Goal: Entertainment & Leisure: Consume media (video, audio)

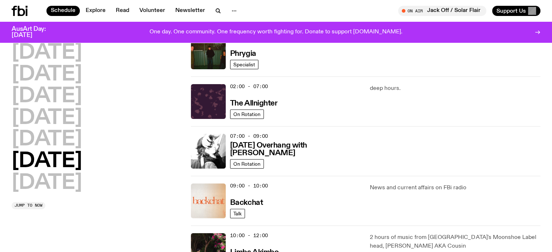
scroll to position [73, 0]
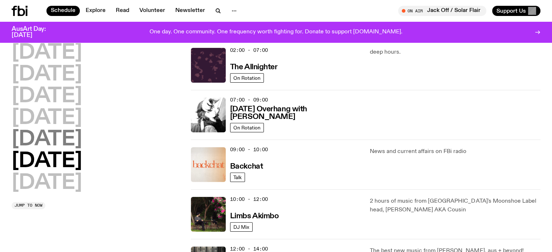
click at [47, 142] on h2 "Friday" at bounding box center [47, 140] width 70 height 20
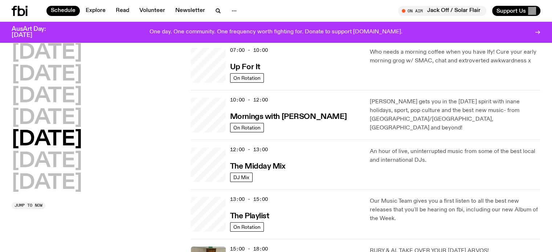
scroll to position [20, 0]
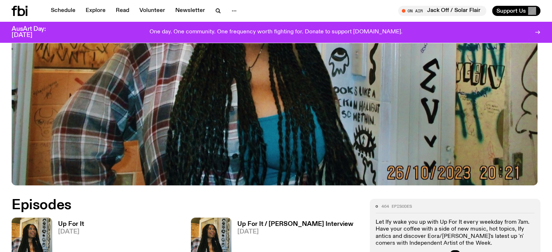
scroll to position [250, 0]
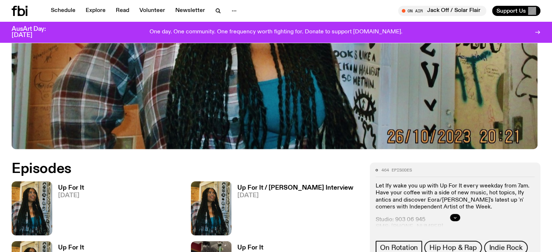
click at [73, 193] on span "[DATE]" at bounding box center [71, 196] width 26 height 6
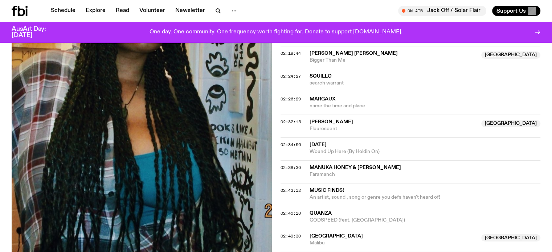
scroll to position [686, 0]
